Goal: Information Seeking & Learning: Learn about a topic

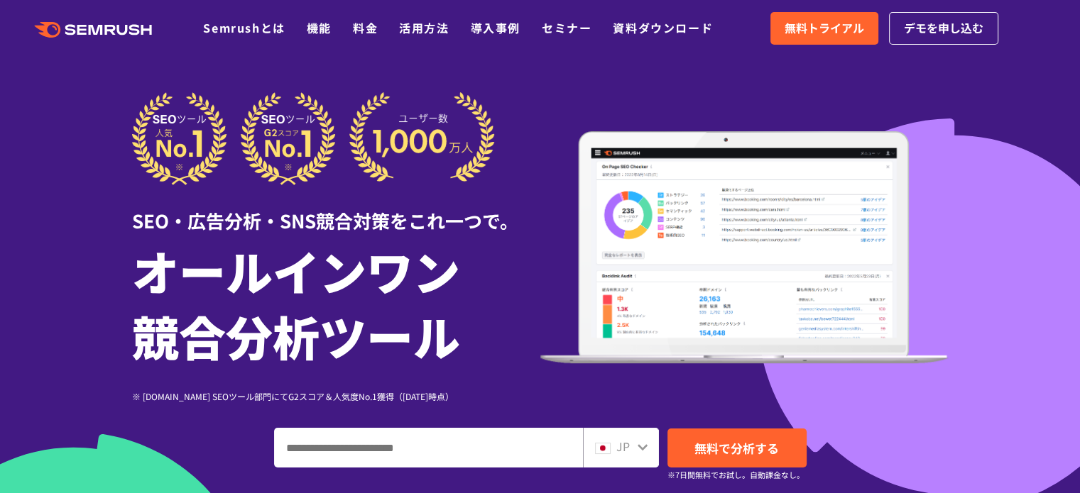
click at [1001, 319] on div at bounding box center [540, 396] width 1080 height 792
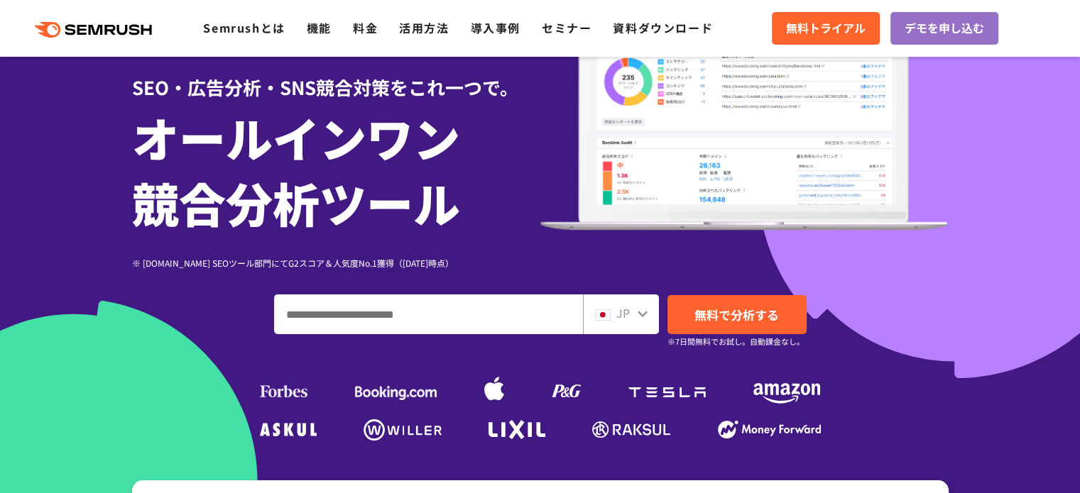
scroll to position [142, 0]
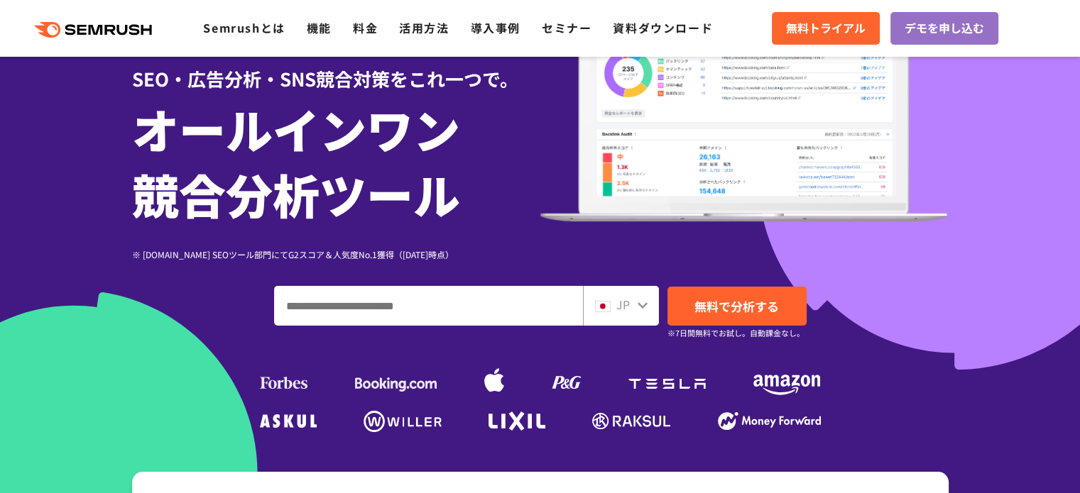
click at [640, 307] on icon at bounding box center [643, 305] width 10 height 6
click at [642, 302] on icon at bounding box center [642, 305] width 11 height 11
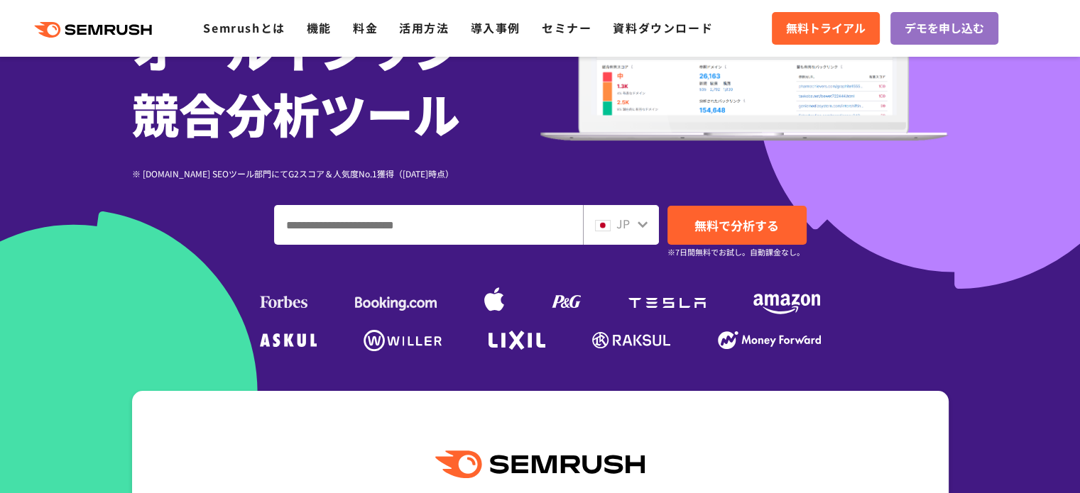
scroll to position [355, 0]
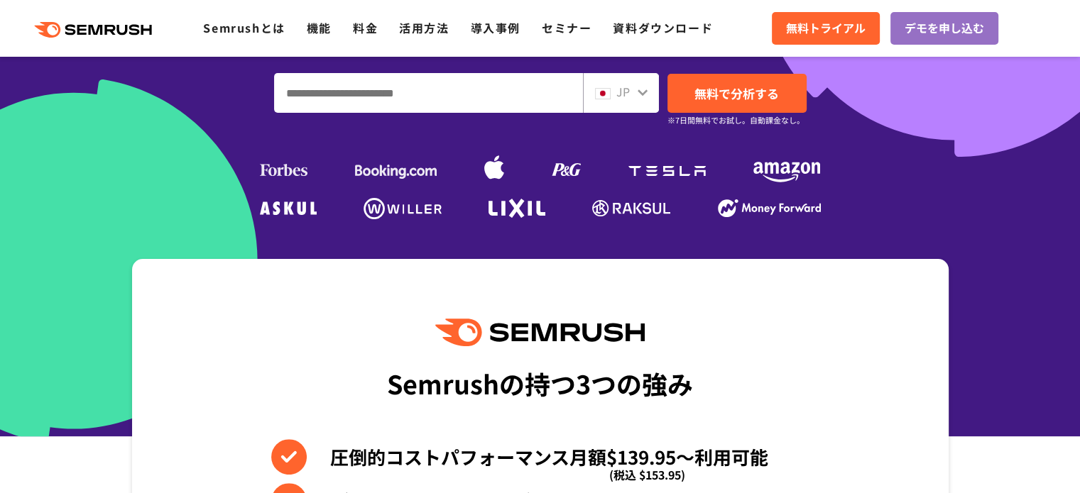
click at [643, 90] on icon at bounding box center [642, 92] width 11 height 11
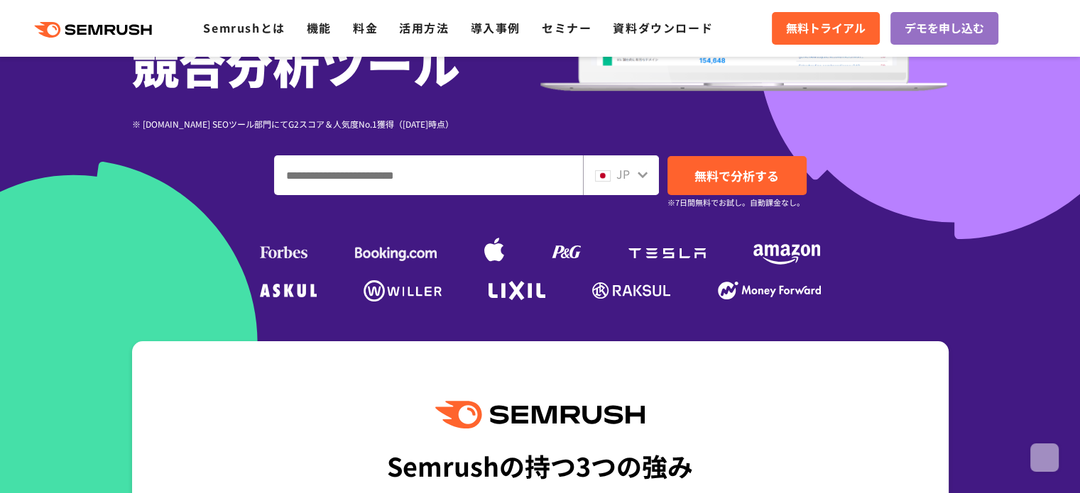
scroll to position [142, 0]
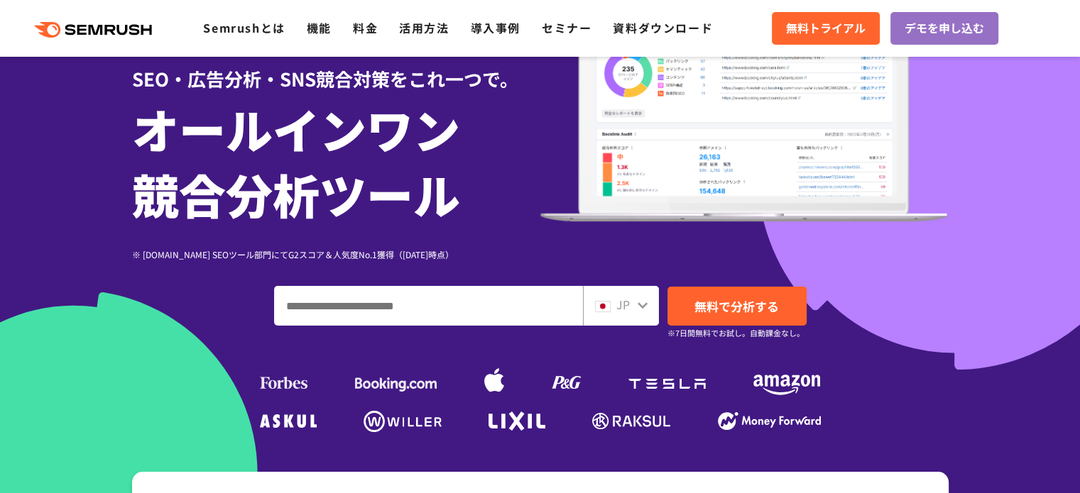
click at [642, 300] on icon at bounding box center [642, 305] width 11 height 11
click at [645, 306] on icon at bounding box center [643, 305] width 10 height 6
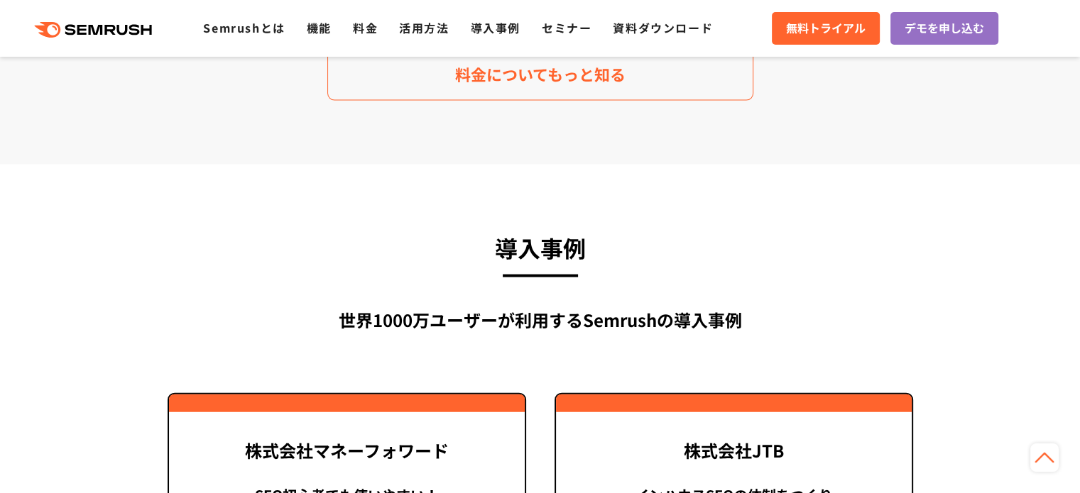
scroll to position [3266, 0]
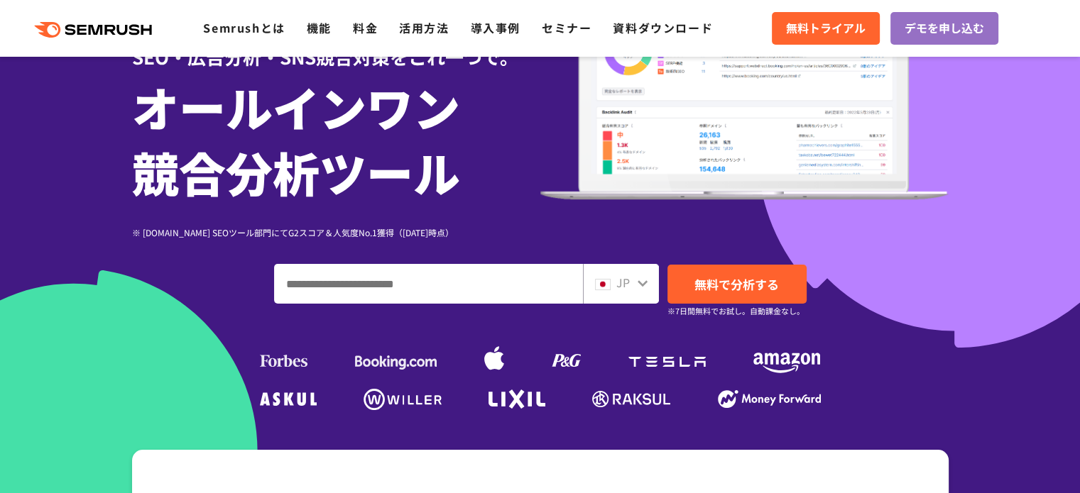
scroll to position [355, 0]
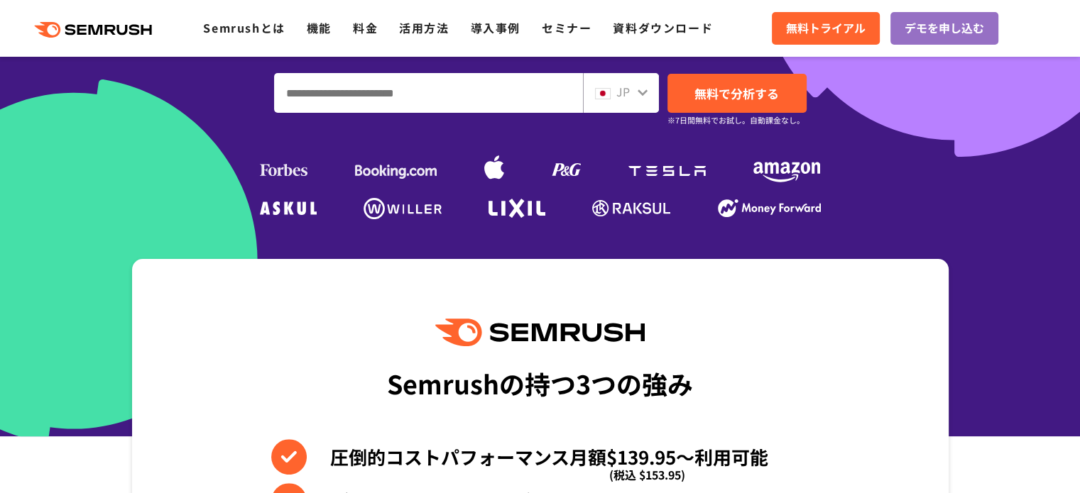
click at [447, 83] on input "ドメイン、キーワードまたはURLを入力してください" at bounding box center [428, 93] width 307 height 38
type input "**********"
click at [614, 89] on div "JP" at bounding box center [617, 92] width 45 height 18
click at [608, 92] on img at bounding box center [603, 93] width 16 height 11
click at [651, 90] on div "JP" at bounding box center [621, 93] width 76 height 40
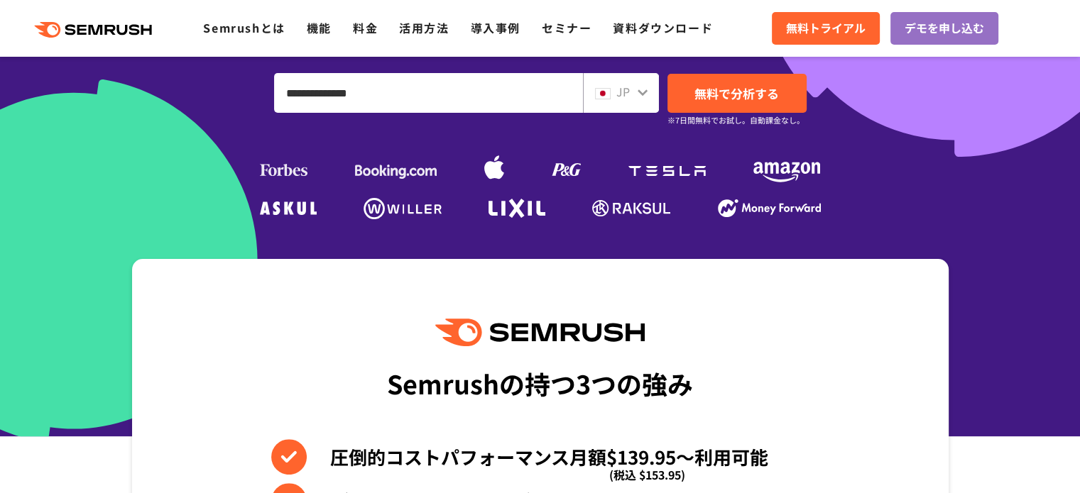
click at [641, 90] on icon at bounding box center [642, 92] width 11 height 11
click at [628, 94] on span "JP" at bounding box center [622, 91] width 13 height 17
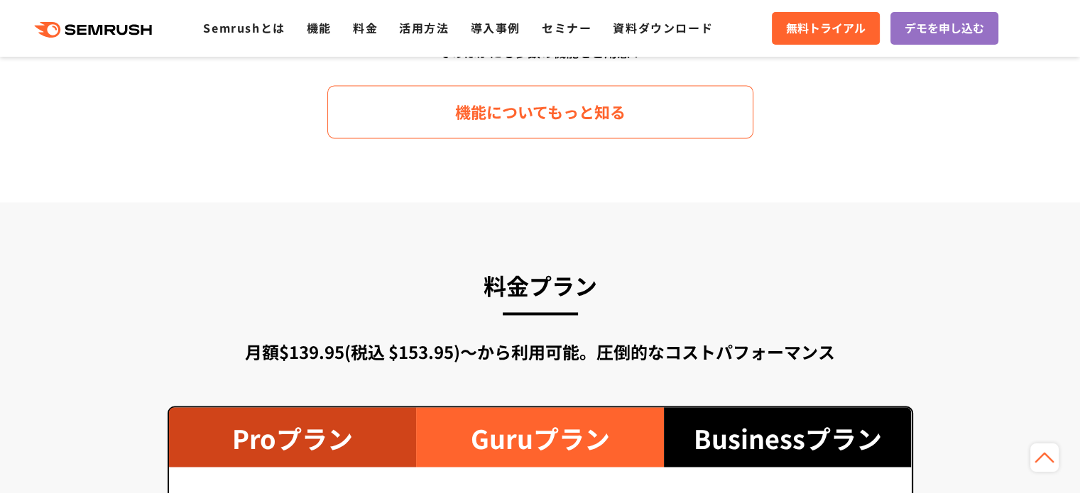
scroll to position [2201, 0]
